Goal: Task Accomplishment & Management: Use online tool/utility

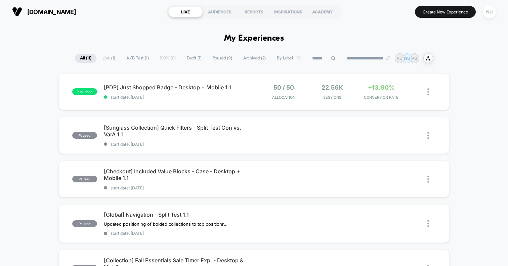
click at [245, 58] on span "Archived ( 2 )" at bounding box center [254, 58] width 33 height 9
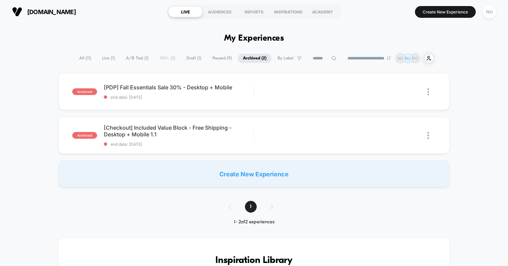
click at [218, 58] on span "Paused ( 9 )" at bounding box center [222, 58] width 30 height 9
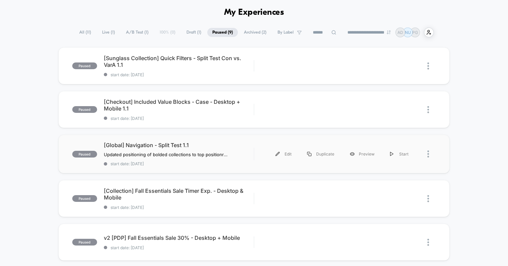
scroll to position [38, 0]
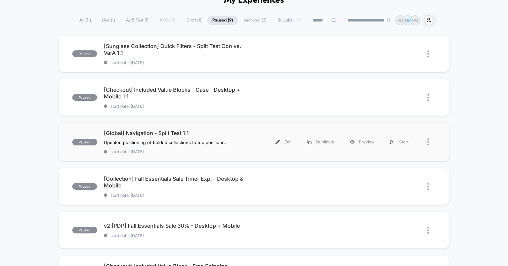
click at [255, 131] on div "paused [Global] Navigation - Split Test 1.1 Updated positioning of bolded colle…" at bounding box center [253, 142] width 391 height 39
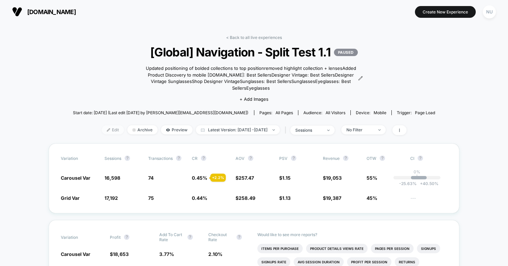
click at [102, 132] on span "Edit" at bounding box center [113, 129] width 22 height 9
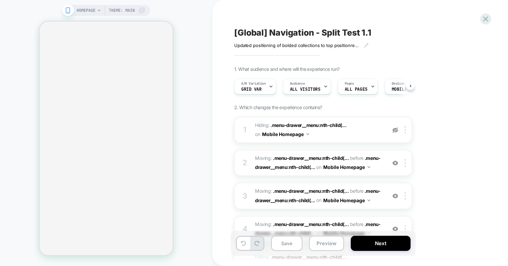
scroll to position [0, 0]
click at [294, 242] on button "Save" at bounding box center [286, 243] width 31 height 15
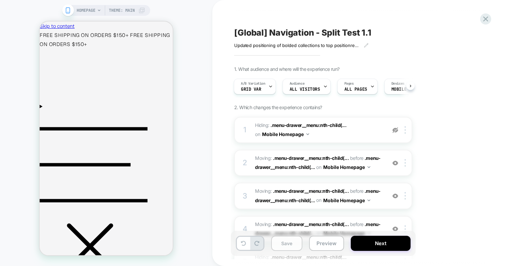
scroll to position [0, 0]
click at [365, 247] on button "Next" at bounding box center [380, 243] width 60 height 15
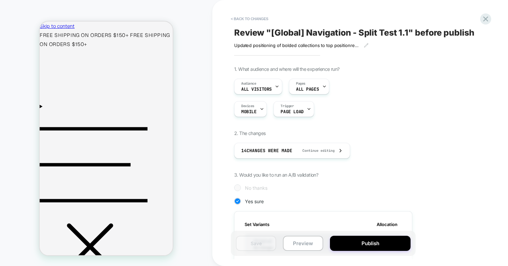
scroll to position [0, 1]
click at [363, 246] on button "Publish" at bounding box center [370, 243] width 81 height 15
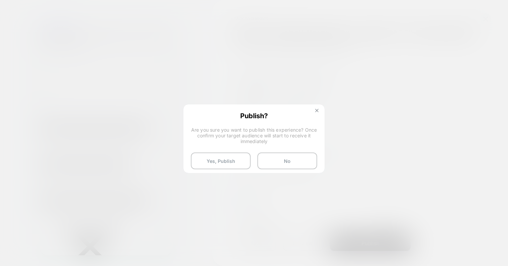
click at [316, 113] on button at bounding box center [316, 111] width 7 height 6
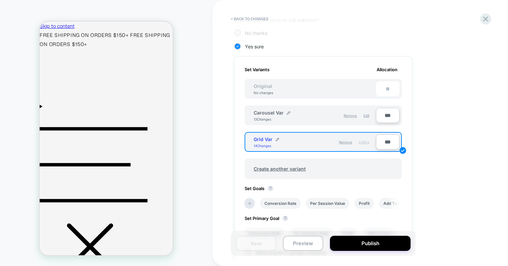
scroll to position [157, 0]
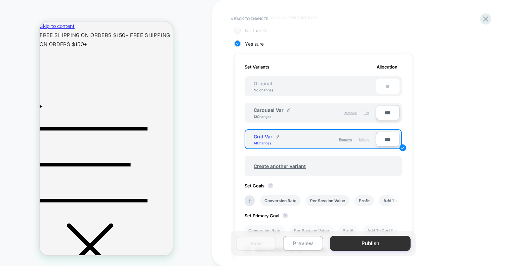
click at [352, 242] on button "Publish" at bounding box center [370, 243] width 81 height 15
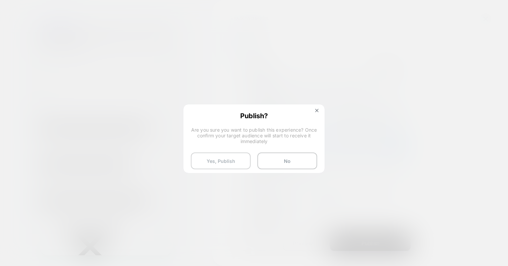
click at [236, 162] on button "Yes, Publish" at bounding box center [221, 160] width 60 height 17
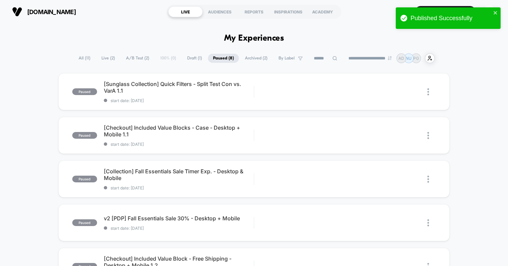
click at [106, 59] on span "Live ( 2 )" at bounding box center [107, 58] width 23 height 9
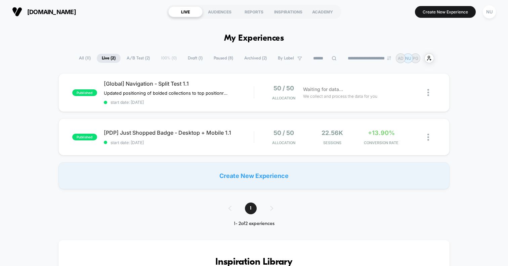
click at [495, 13] on div "Published Successfully" at bounding box center [447, 20] width 107 height 28
click at [492, 12] on div "NU" at bounding box center [488, 11] width 13 height 13
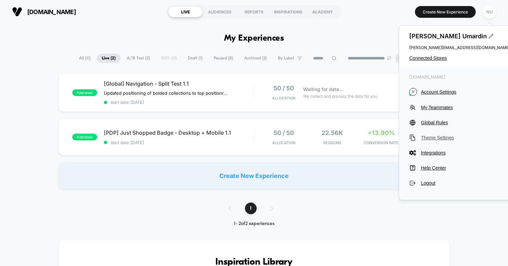
click at [432, 135] on span "Theme Settings" at bounding box center [465, 137] width 89 height 5
